Goal: Communication & Community: Participate in discussion

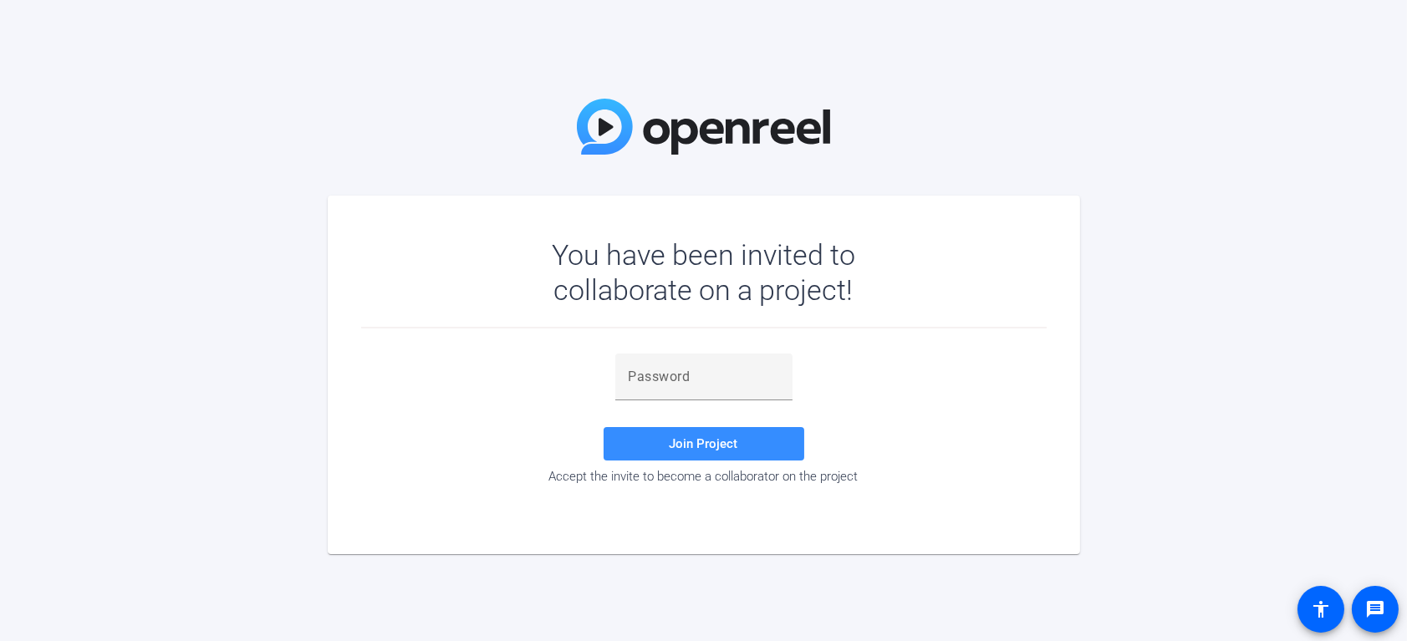
click at [282, 317] on div "You have been invited to collaborate on a project! Join Project Accept the invi…" at bounding box center [703, 320] width 1407 height 641
click at [692, 375] on input "text" at bounding box center [704, 377] width 151 height 20
paste input "Pm2+#5"
type input "Pm2+#5"
click at [453, 100] on div "You have been invited to collaborate on a project! Pm2+#5 Join Project Accept t…" at bounding box center [703, 320] width 1407 height 641
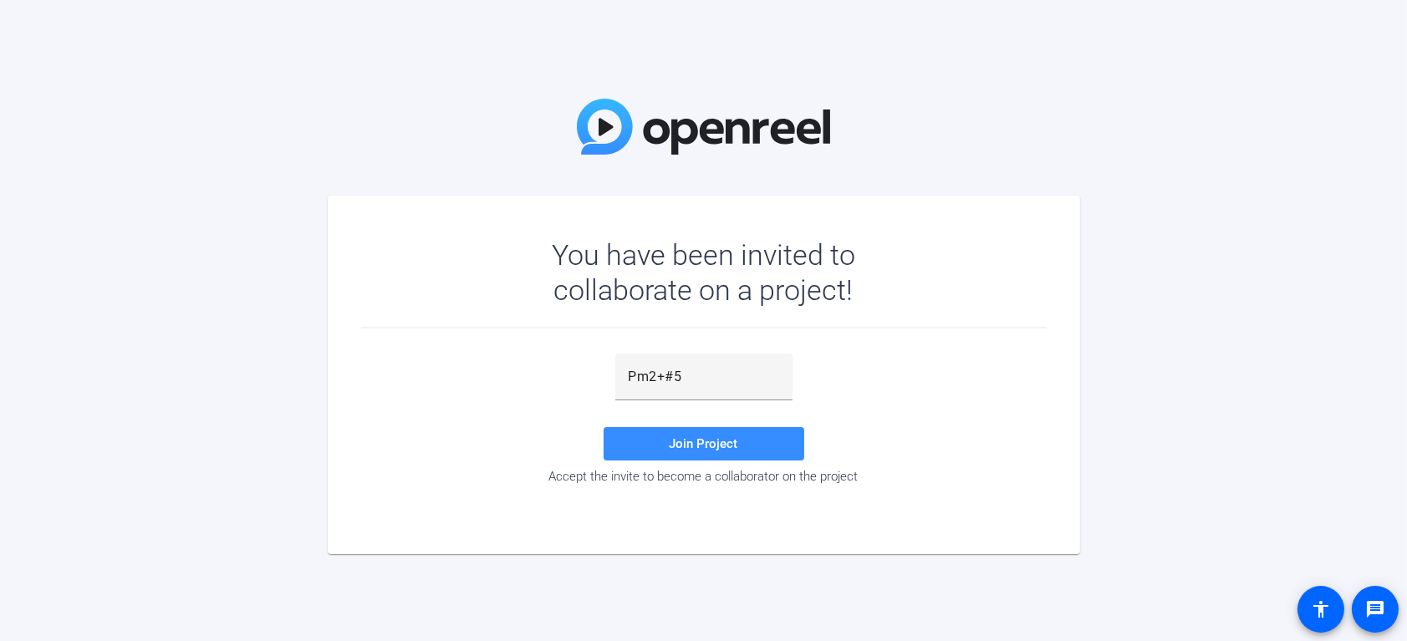
click at [24, 183] on div "You have been invited to collaborate on a project! Pm2+#5 Join Project Accept t…" at bounding box center [703, 320] width 1407 height 641
click at [739, 447] on span at bounding box center [704, 444] width 201 height 40
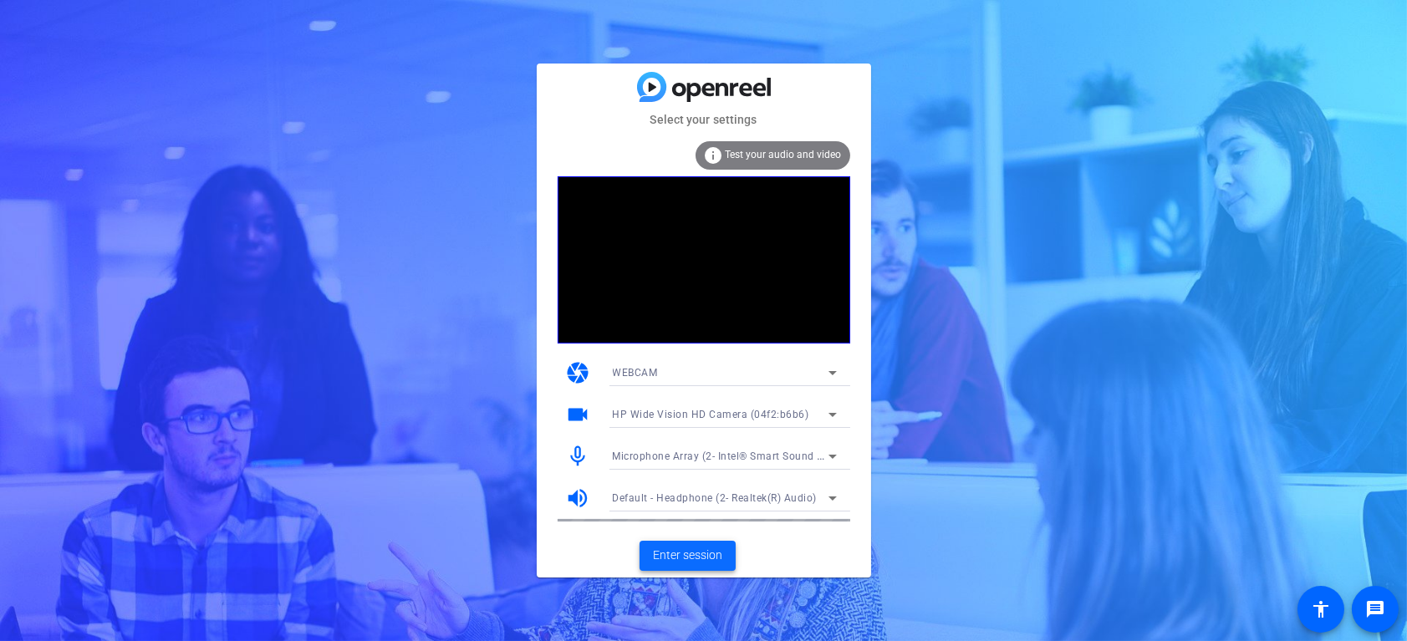
click at [701, 539] on span at bounding box center [688, 556] width 96 height 40
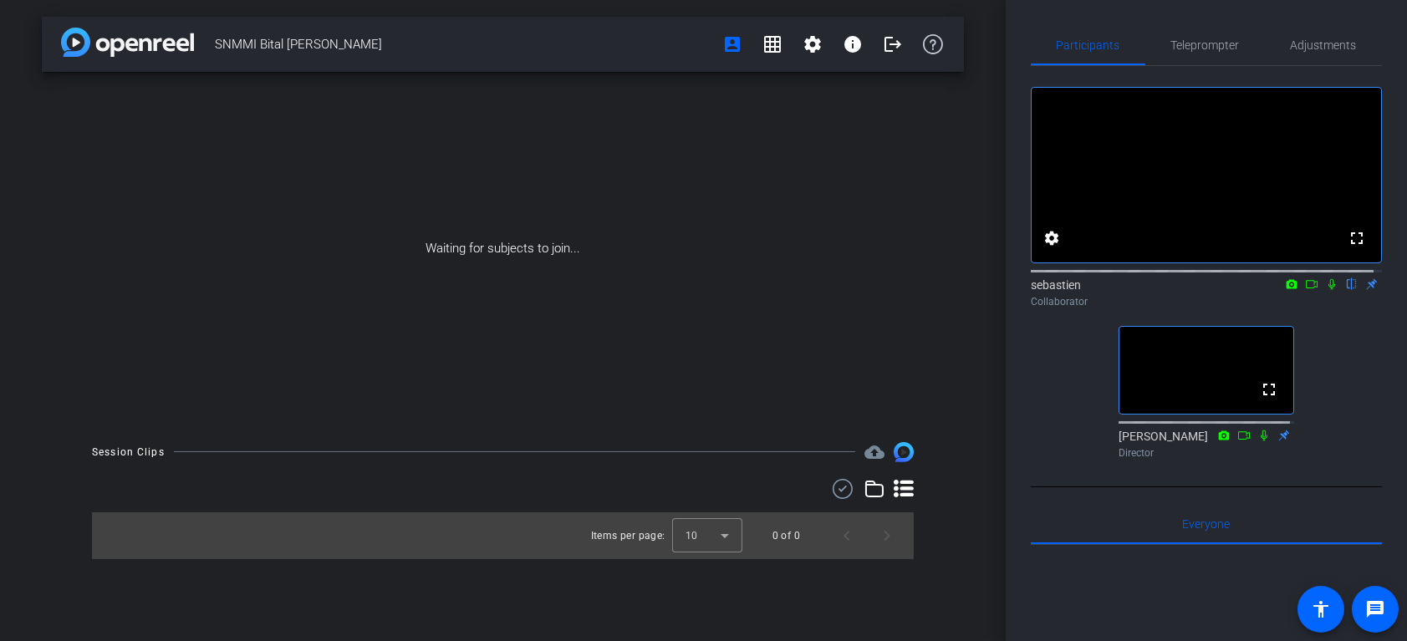
click at [1328, 290] on icon at bounding box center [1331, 284] width 13 height 12
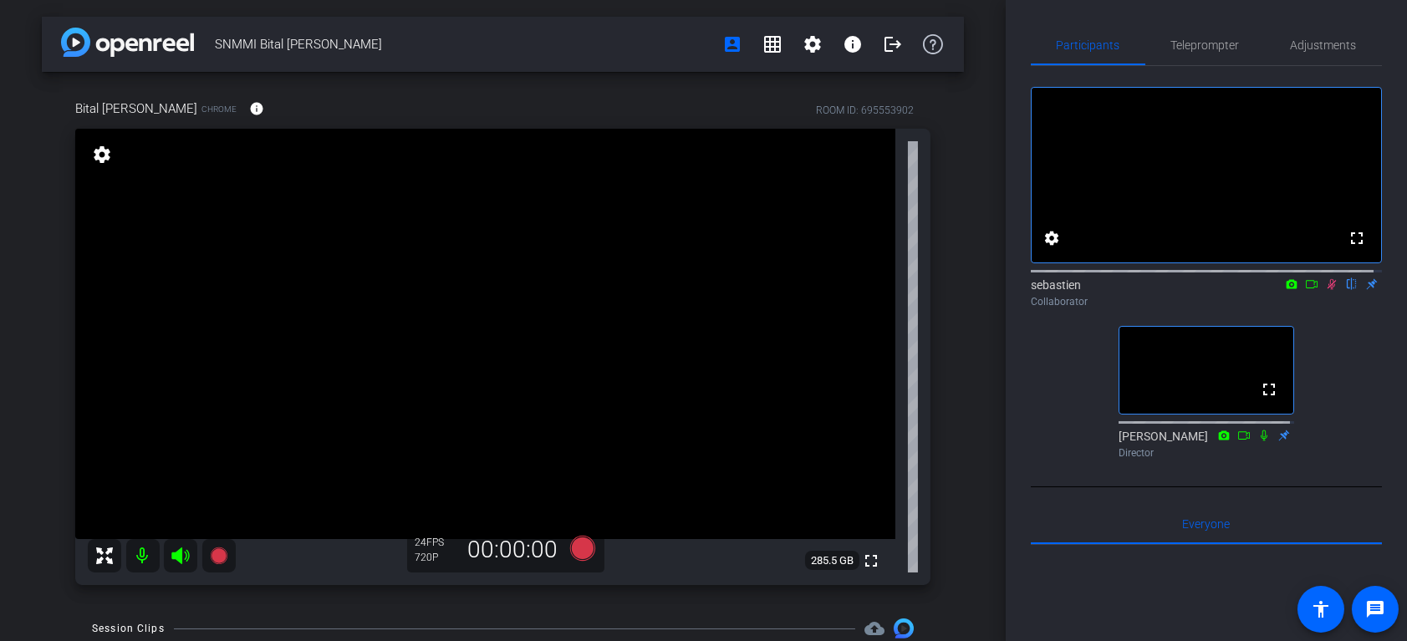
click at [1325, 290] on icon at bounding box center [1331, 284] width 13 height 12
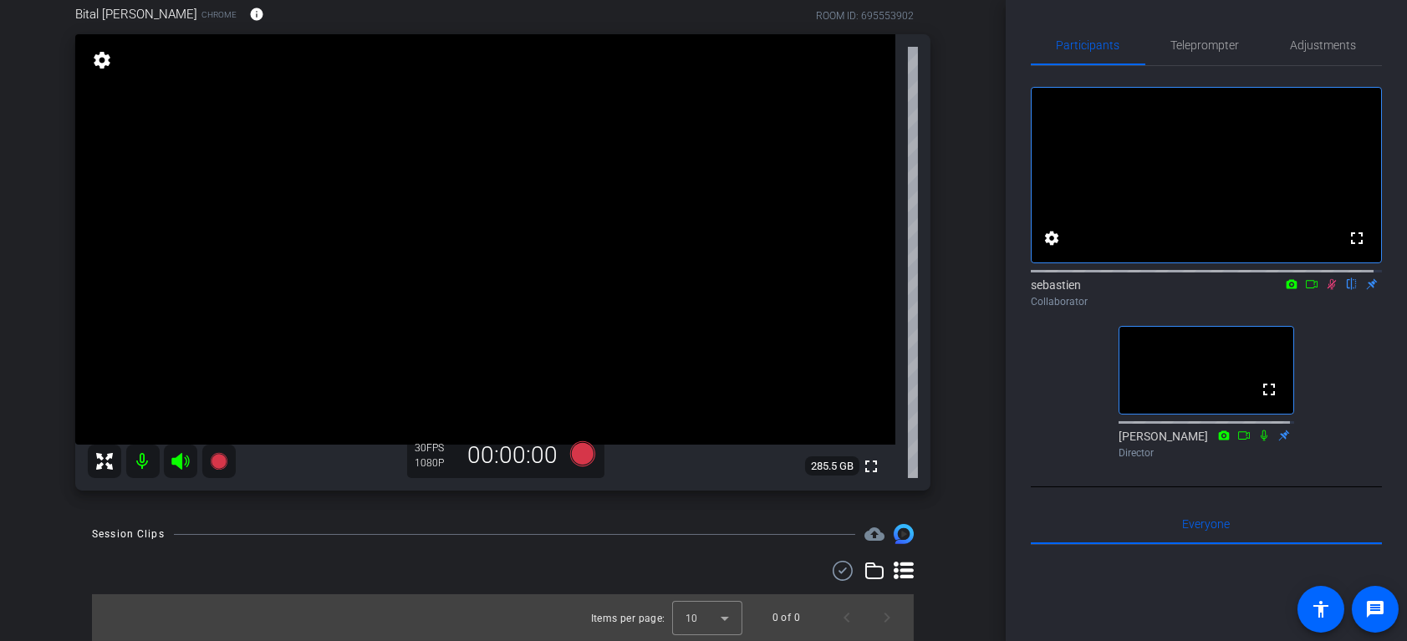
click at [1325, 290] on icon at bounding box center [1331, 284] width 13 height 12
click at [1329, 290] on icon at bounding box center [1332, 284] width 7 height 11
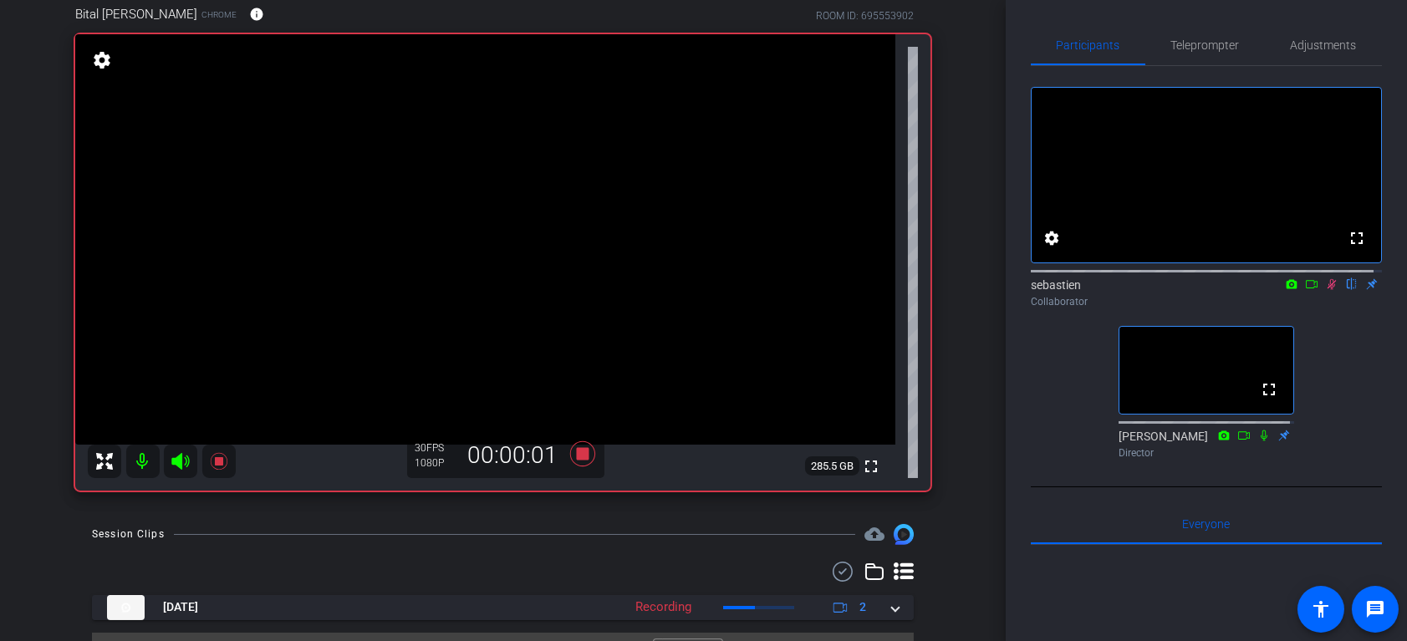
click at [1328, 290] on icon at bounding box center [1332, 284] width 9 height 11
click at [1327, 290] on icon at bounding box center [1331, 284] width 13 height 12
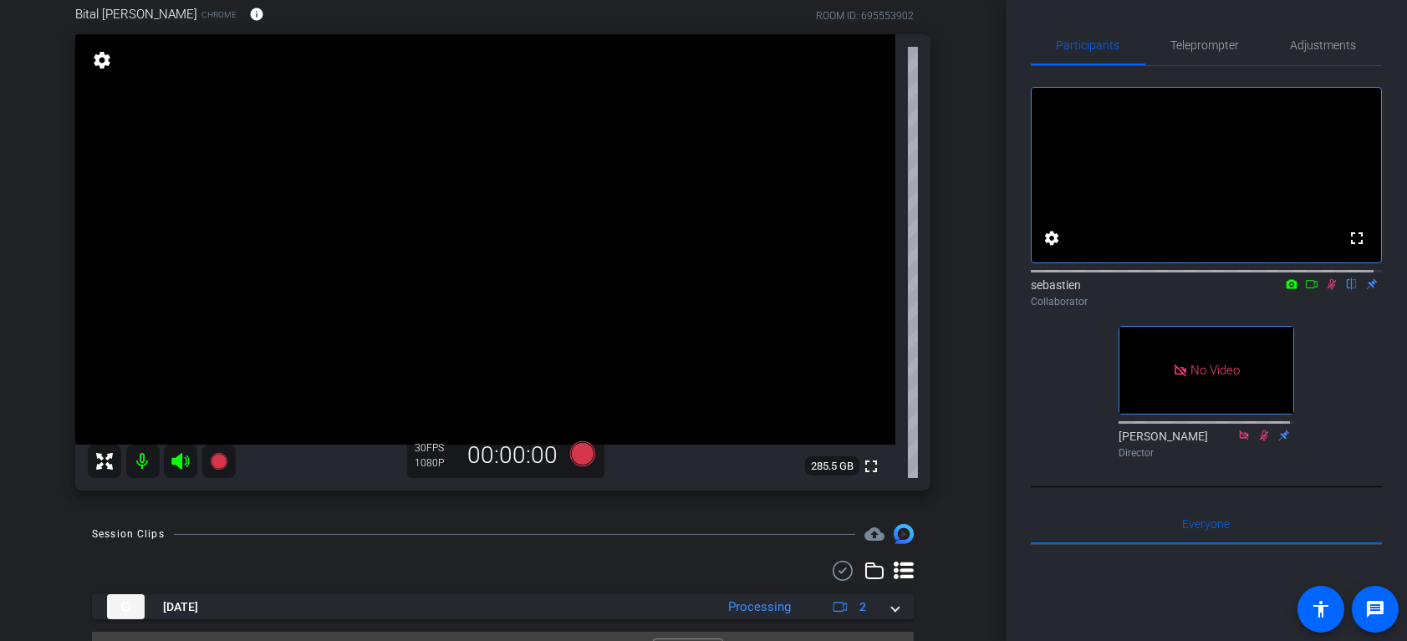
click at [1325, 290] on icon at bounding box center [1331, 284] width 13 height 12
